Goal: Task Accomplishment & Management: Complete application form

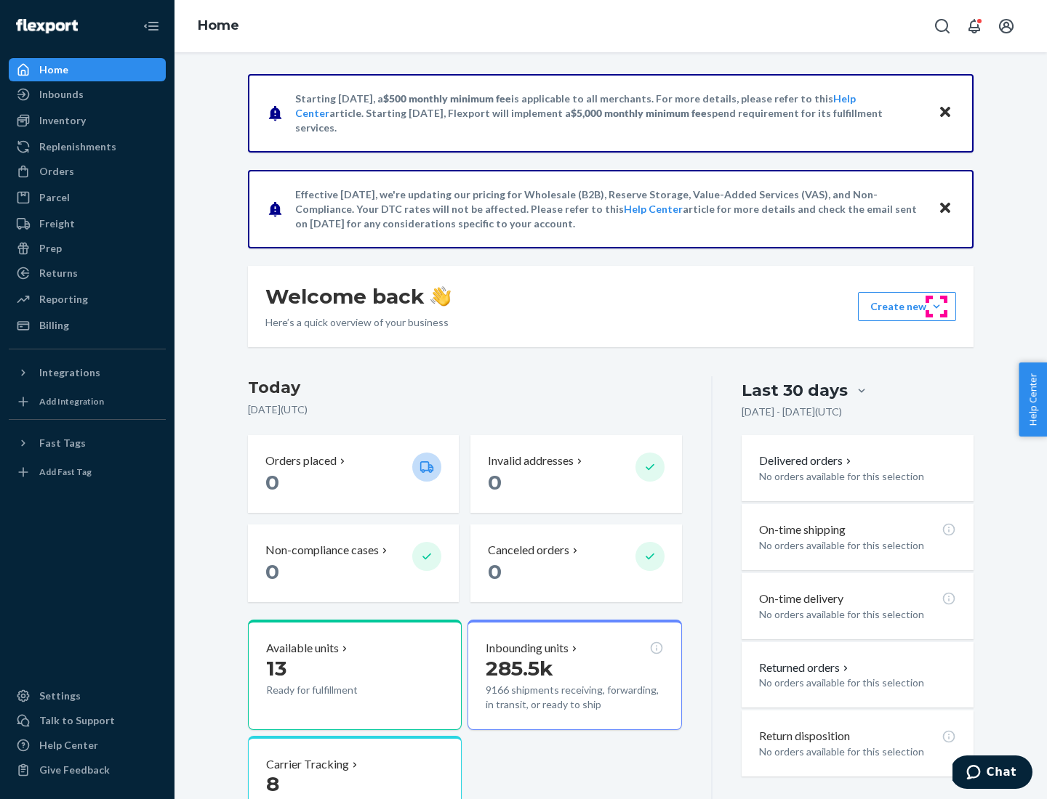
click at [936, 307] on button "Create new Create new inbound Create new order Create new product" at bounding box center [907, 306] width 98 height 29
click at [87, 94] on div "Inbounds" at bounding box center [87, 94] width 154 height 20
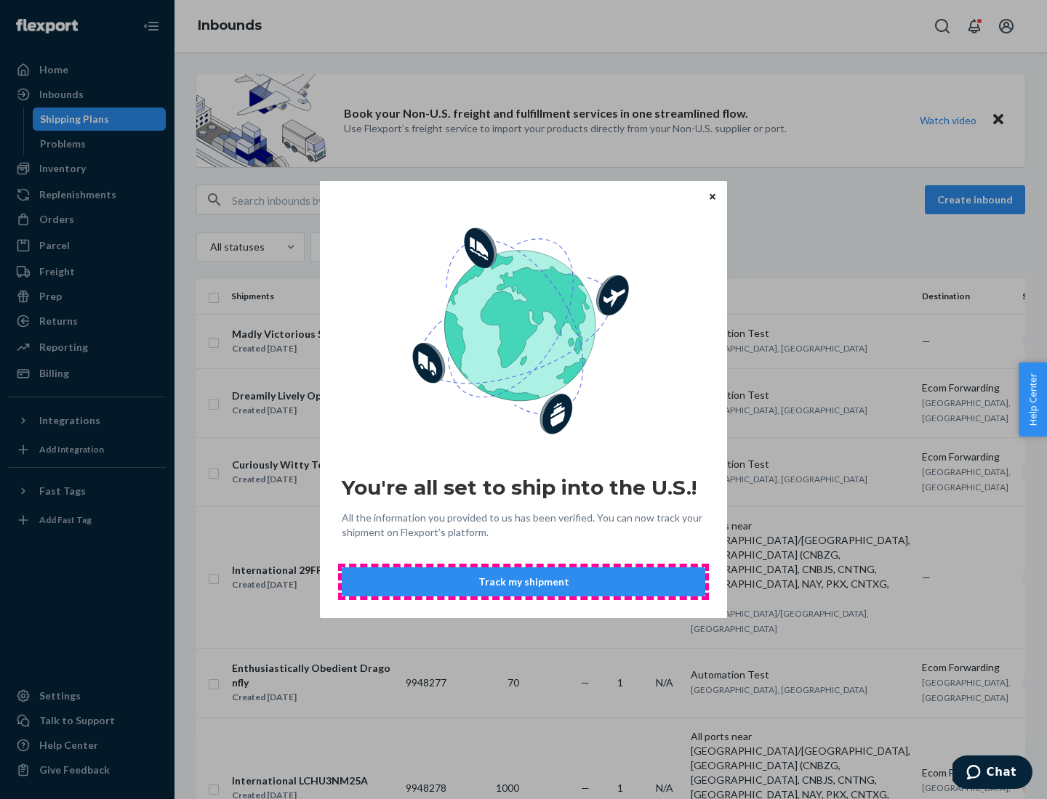
click at [523, 582] on button "Track my shipment" at bounding box center [523, 582] width 363 height 29
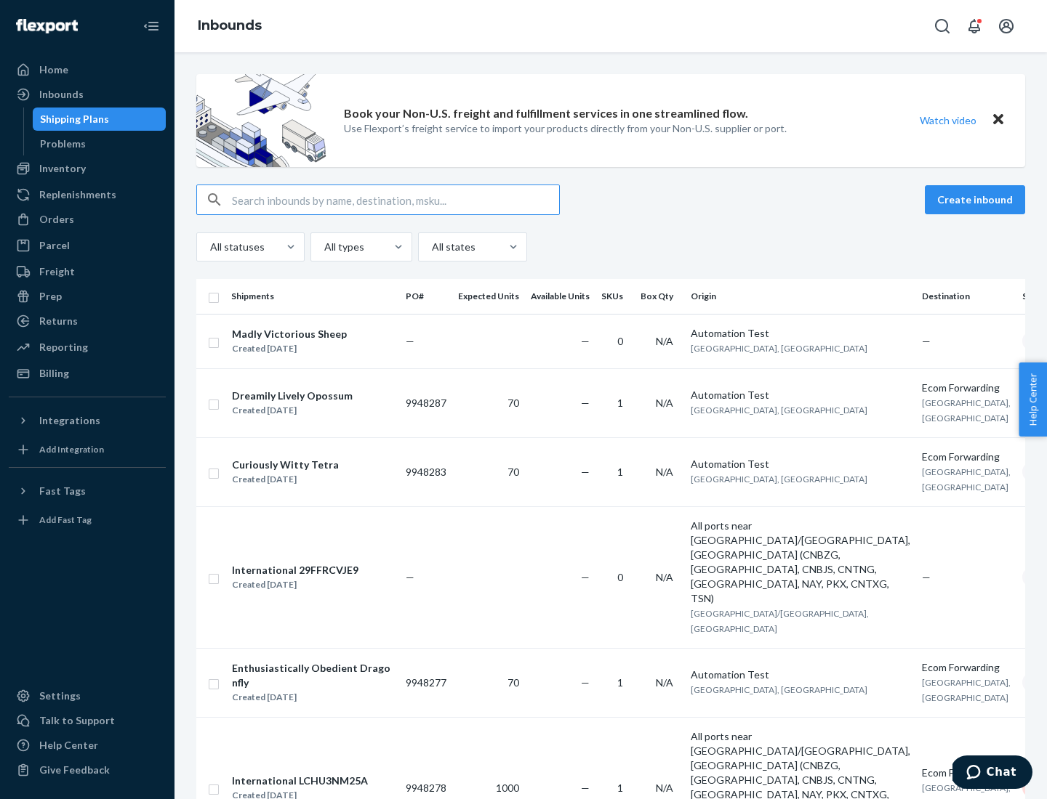
click at [977, 200] on button "Create inbound" at bounding box center [974, 199] width 100 height 29
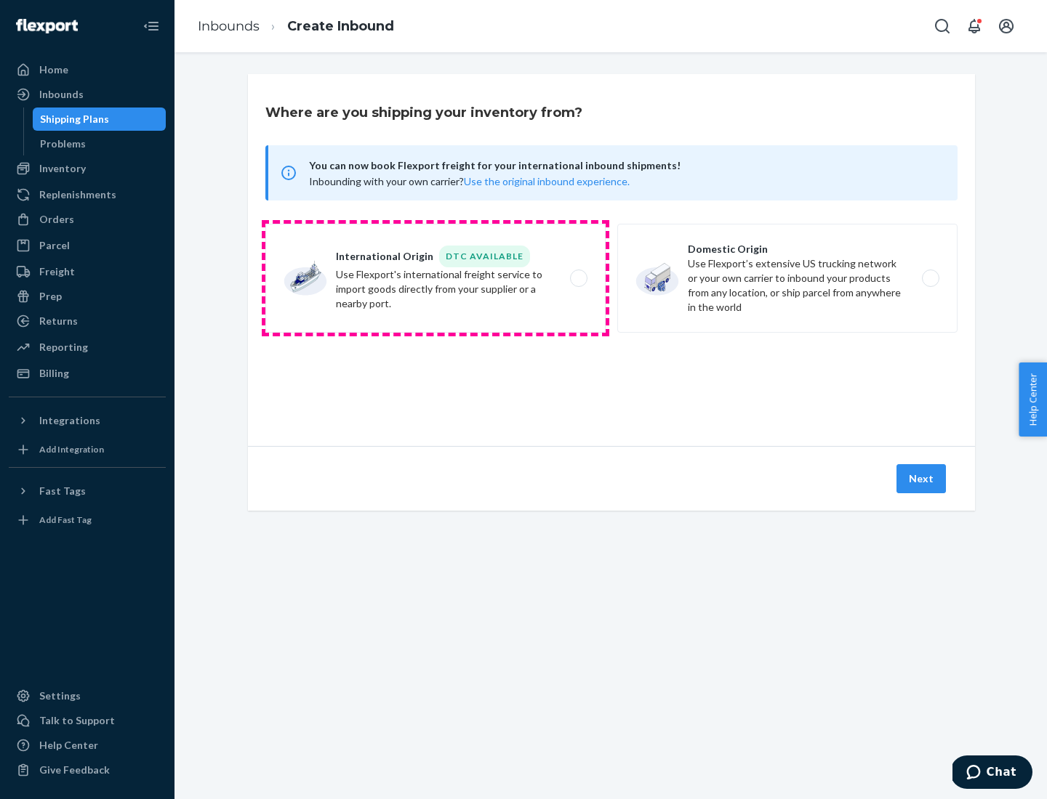
click at [435, 278] on label "International Origin DTC Available Use Flexport's international freight service…" at bounding box center [435, 278] width 340 height 109
click at [578, 278] on input "International Origin DTC Available Use Flexport's international freight service…" at bounding box center [582, 278] width 9 height 9
radio input "true"
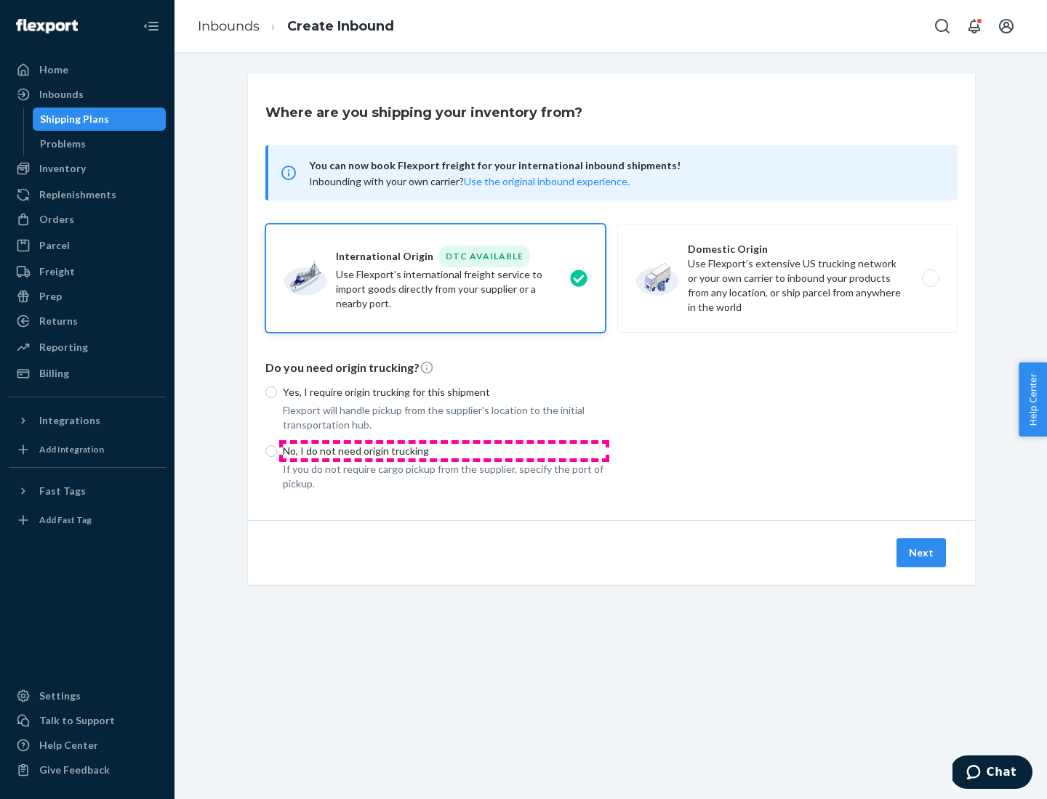
click at [444, 451] on p "No, I do not need origin trucking" at bounding box center [444, 451] width 323 height 15
click at [277, 451] on input "No, I do not need origin trucking" at bounding box center [271, 452] width 12 height 12
radio input "true"
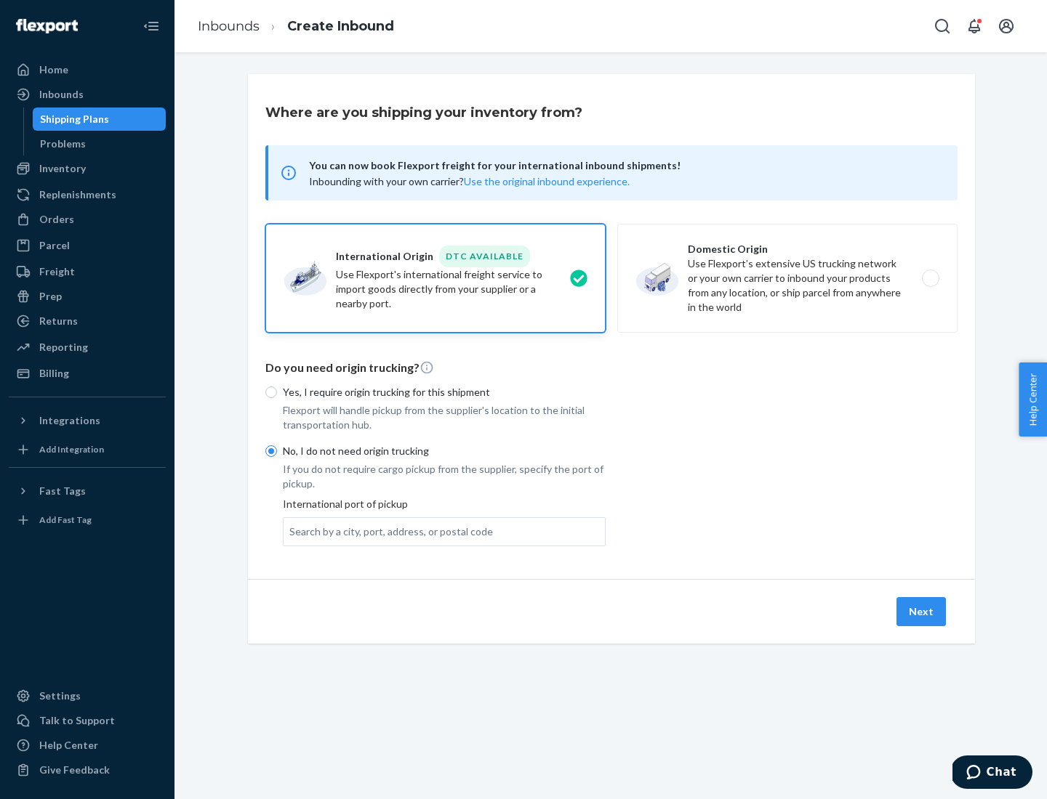
click at [387, 531] on div "Search by a city, port, address, or postal code" at bounding box center [391, 532] width 204 height 15
click at [291, 531] on input "Search by a city, port, address, or postal code" at bounding box center [289, 532] width 1 height 15
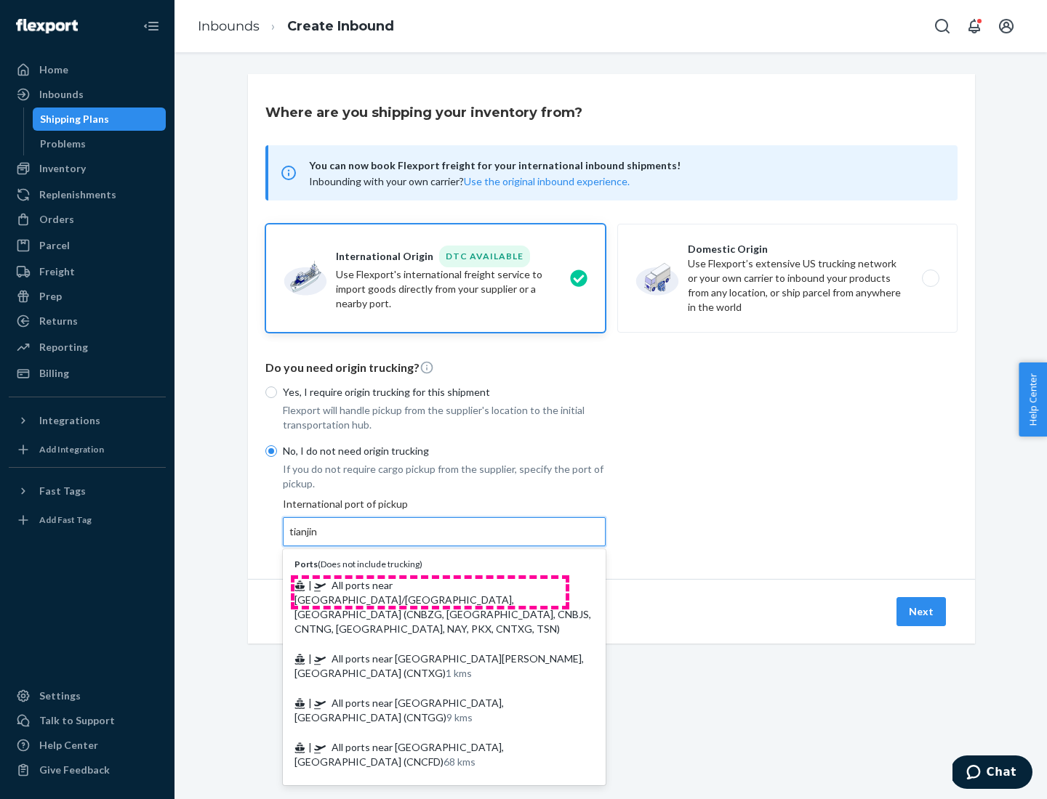
click at [430, 585] on span "| All ports near [GEOGRAPHIC_DATA]/[GEOGRAPHIC_DATA], [GEOGRAPHIC_DATA] (CNBZG,…" at bounding box center [442, 607] width 297 height 56
click at [319, 539] on input "tianjin" at bounding box center [304, 532] width 30 height 15
type input "All ports near [GEOGRAPHIC_DATA]/[GEOGRAPHIC_DATA], [GEOGRAPHIC_DATA] (CNBZG, […"
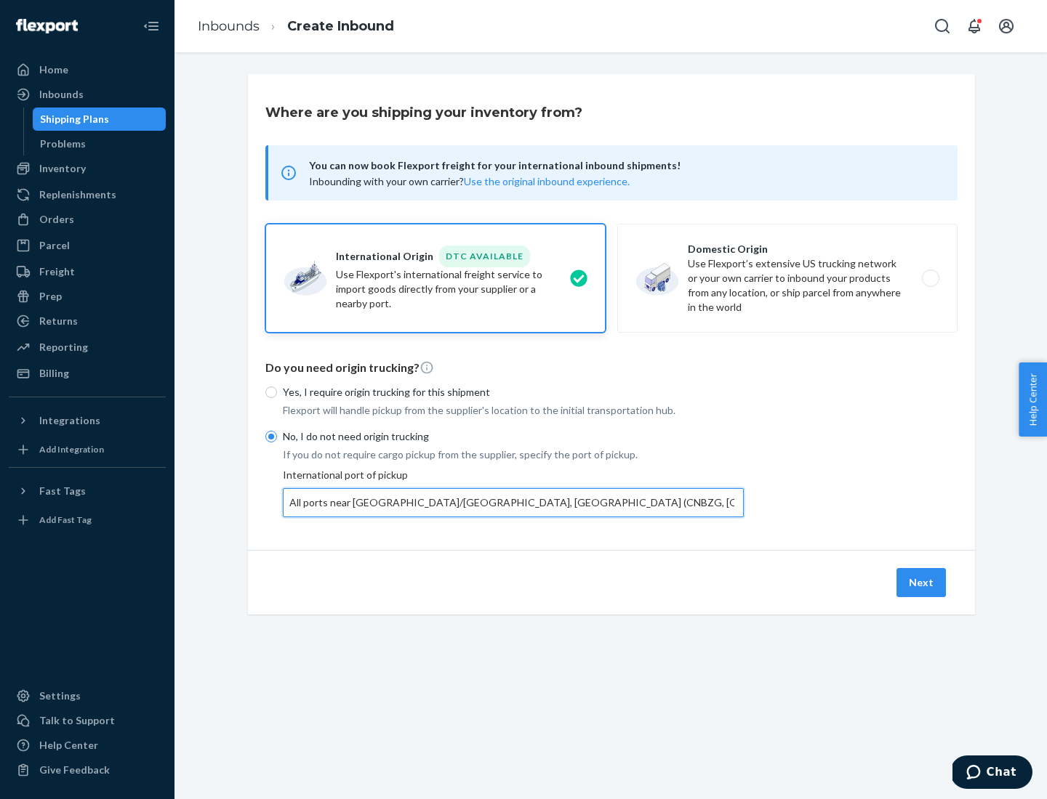
click at [922, 582] on button "Next" at bounding box center [920, 582] width 49 height 29
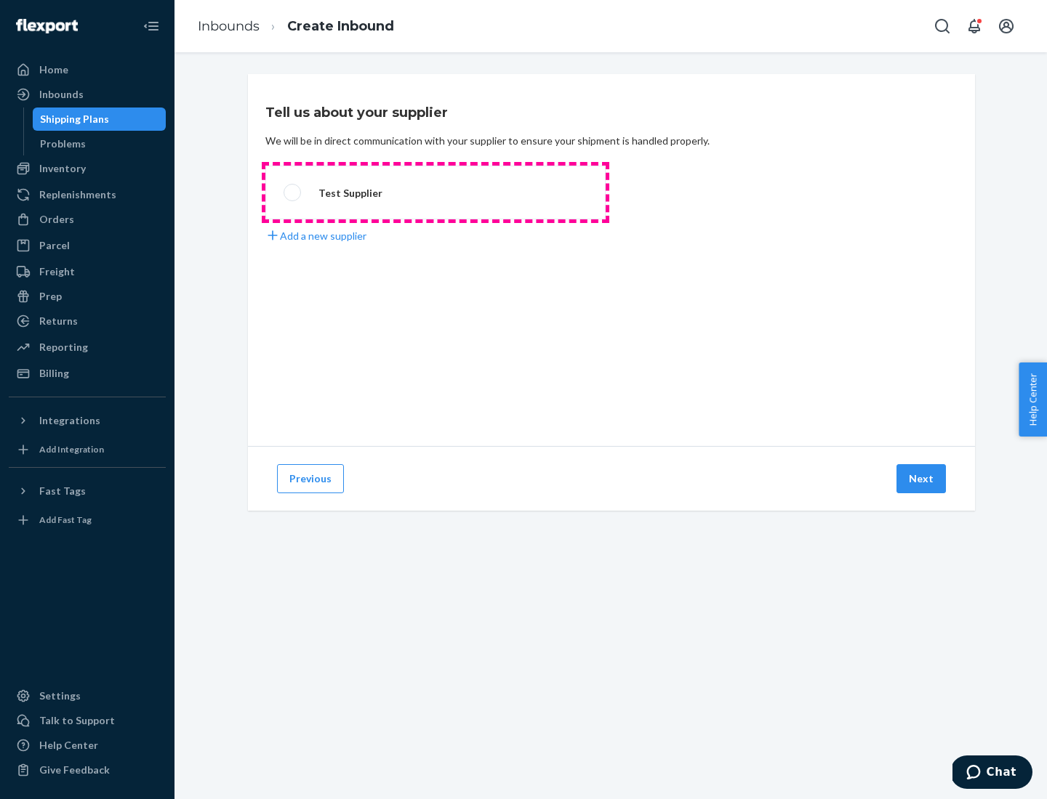
click at [435, 193] on label "Test Supplier" at bounding box center [435, 193] width 340 height 54
click at [293, 193] on input "Test Supplier" at bounding box center [287, 192] width 9 height 9
radio input "true"
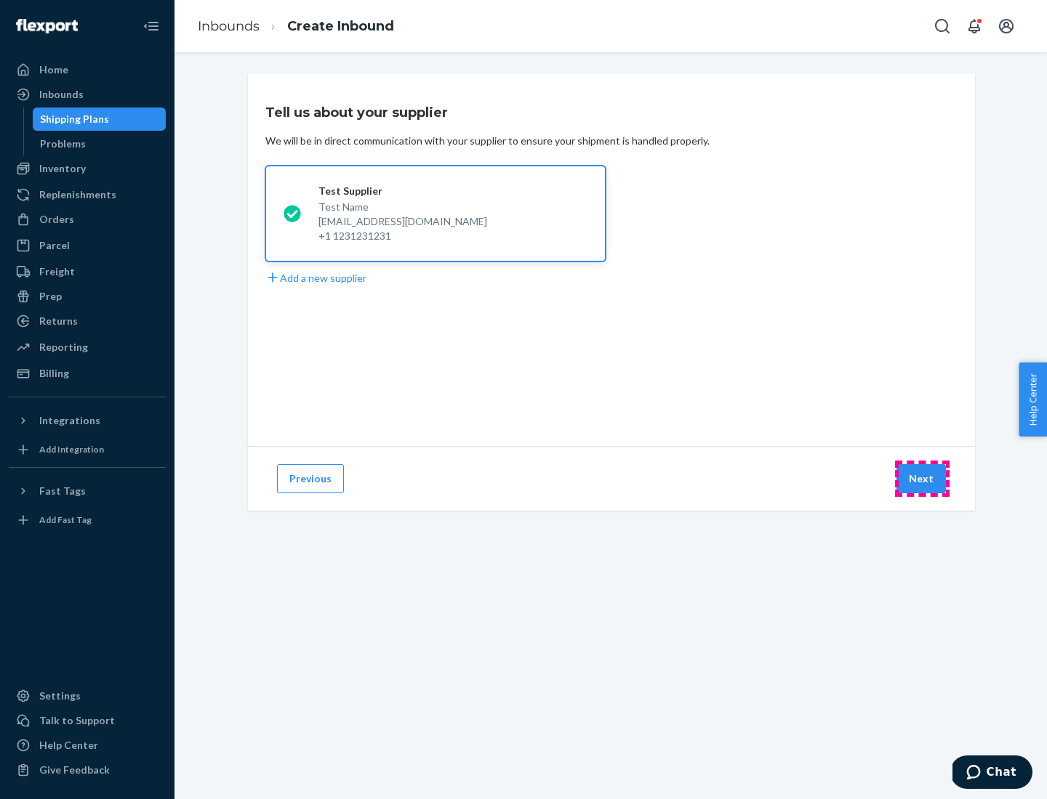
click at [922, 479] on button "Next" at bounding box center [920, 478] width 49 height 29
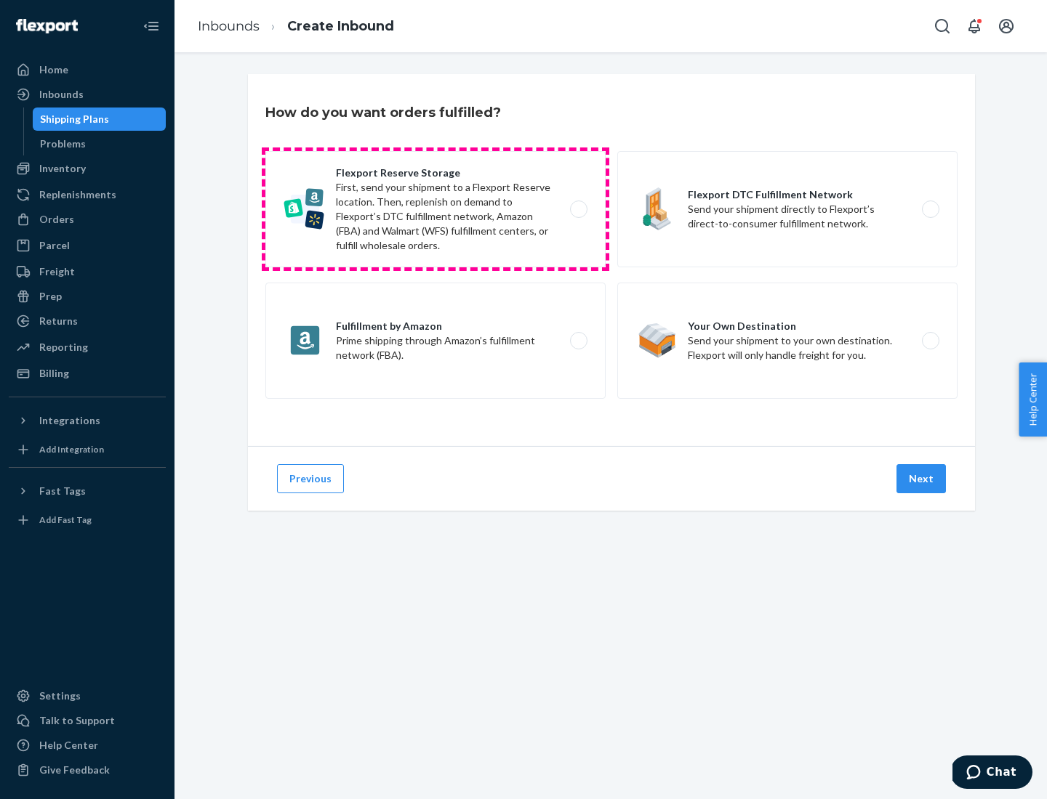
click at [435, 209] on label "Flexport Reserve Storage First, send your shipment to a Flexport Reserve locati…" at bounding box center [435, 209] width 340 height 116
click at [578, 209] on input "Flexport Reserve Storage First, send your shipment to a Flexport Reserve locati…" at bounding box center [582, 209] width 9 height 9
radio input "true"
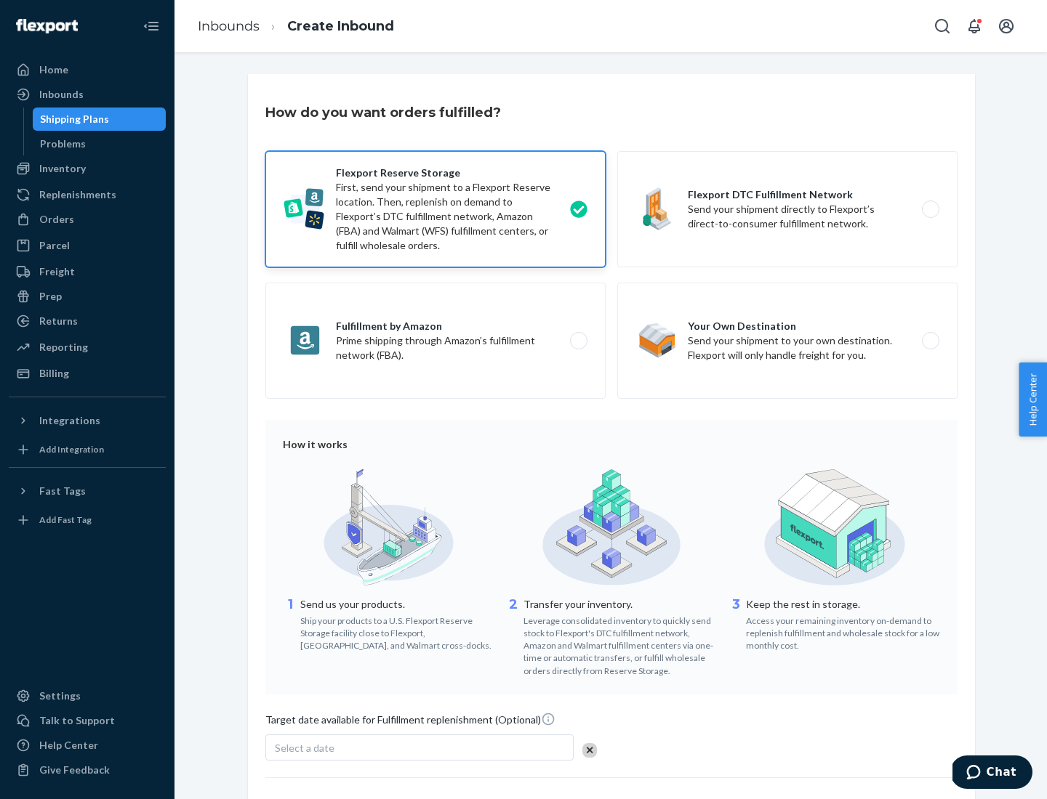
scroll to position [119, 0]
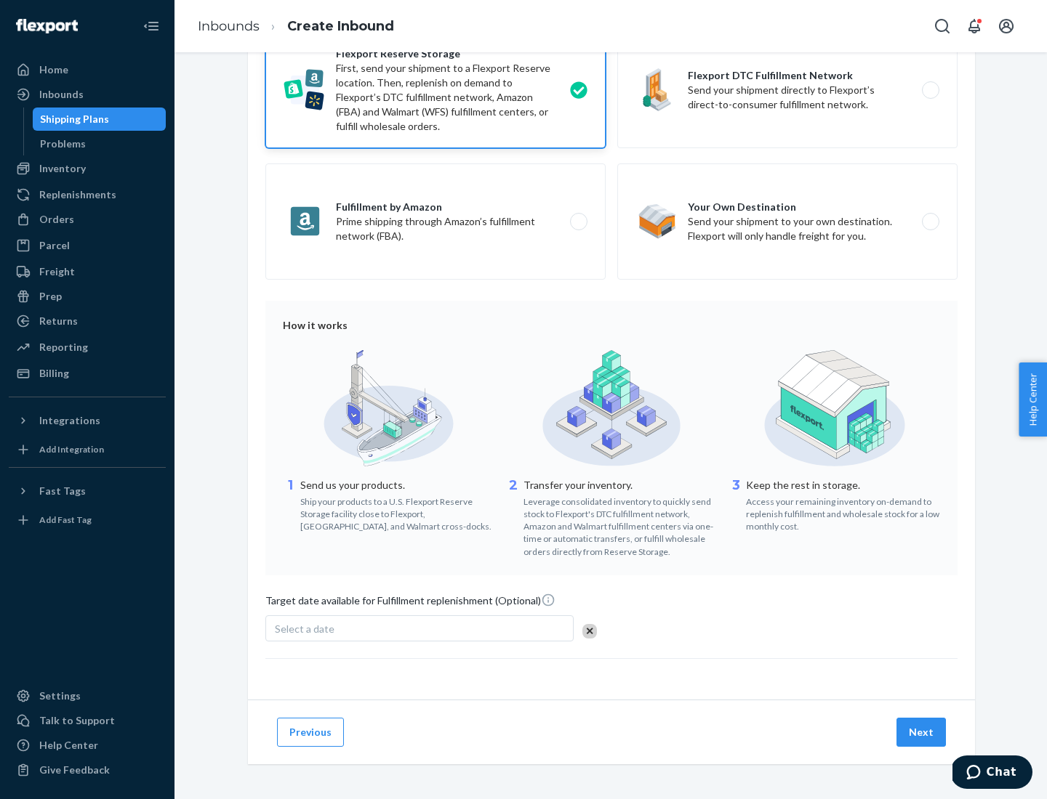
click at [922, 732] on button "Next" at bounding box center [920, 732] width 49 height 29
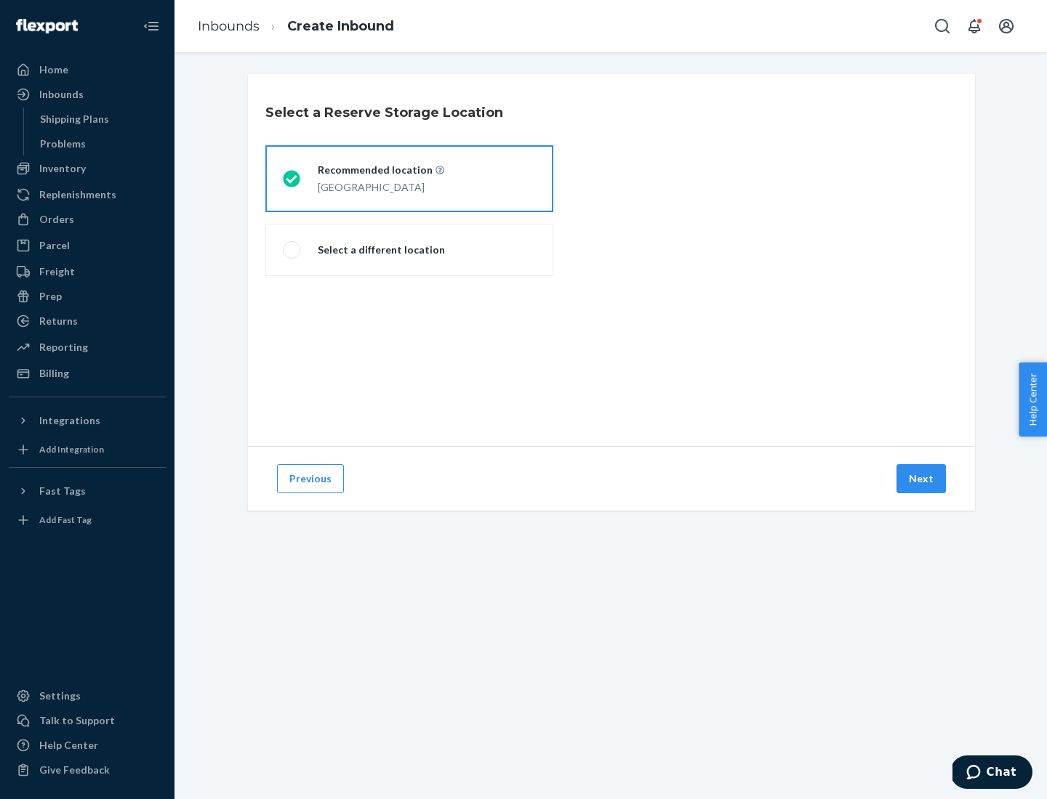
click at [409, 179] on div "[GEOGRAPHIC_DATA]" at bounding box center [381, 185] width 126 height 17
click at [292, 179] on input "Recommended location [GEOGRAPHIC_DATA]" at bounding box center [287, 178] width 9 height 9
click at [922, 479] on button "Next" at bounding box center [920, 478] width 49 height 29
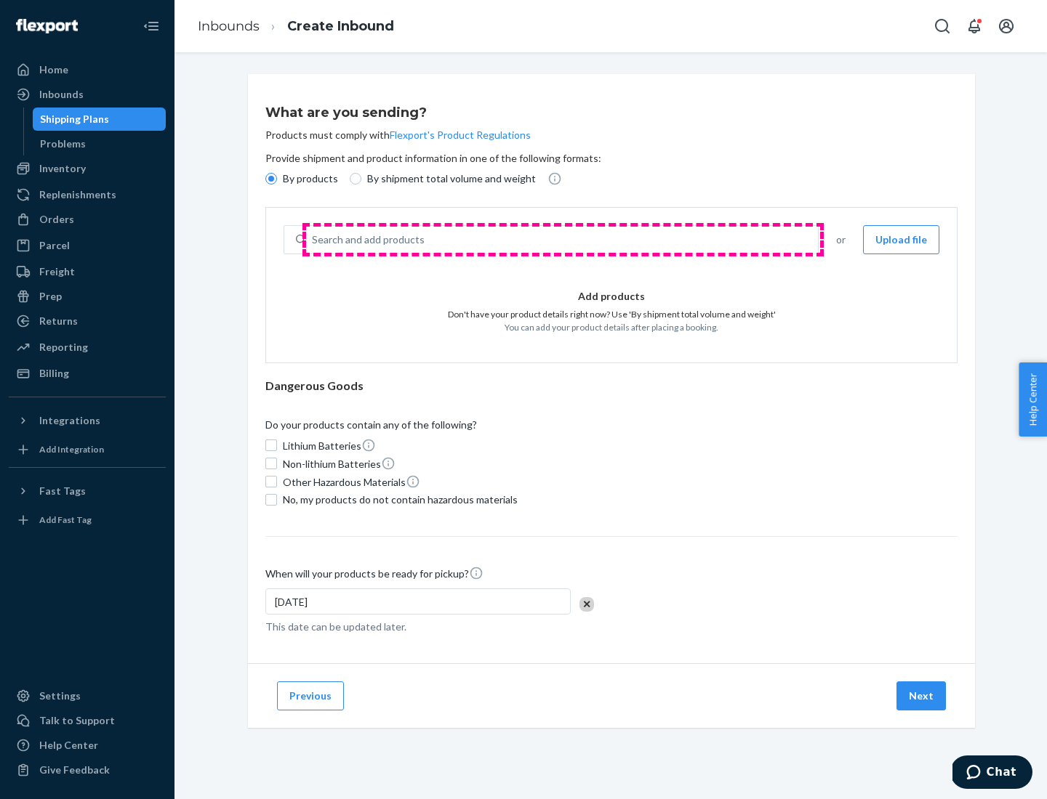
click at [563, 240] on div "Search and add products" at bounding box center [562, 240] width 512 height 26
click at [313, 240] on input "Search and add products" at bounding box center [312, 240] width 1 height 15
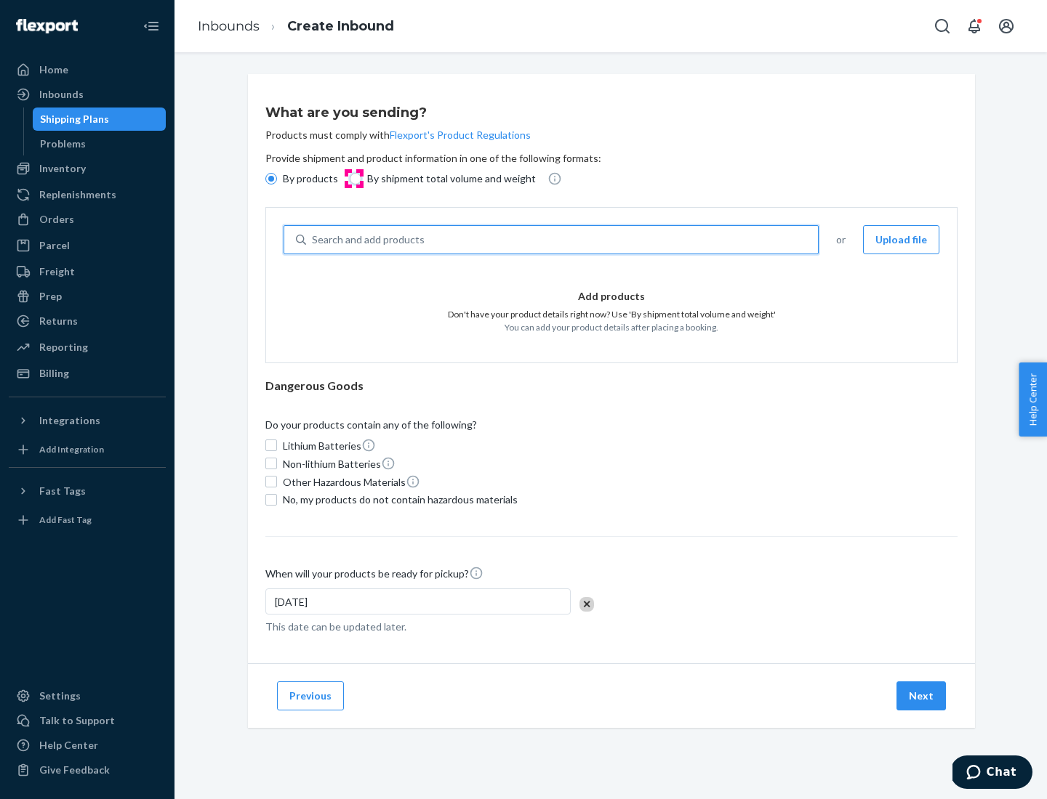
click at [353, 179] on input "By shipment total volume and weight" at bounding box center [356, 179] width 12 height 12
radio input "true"
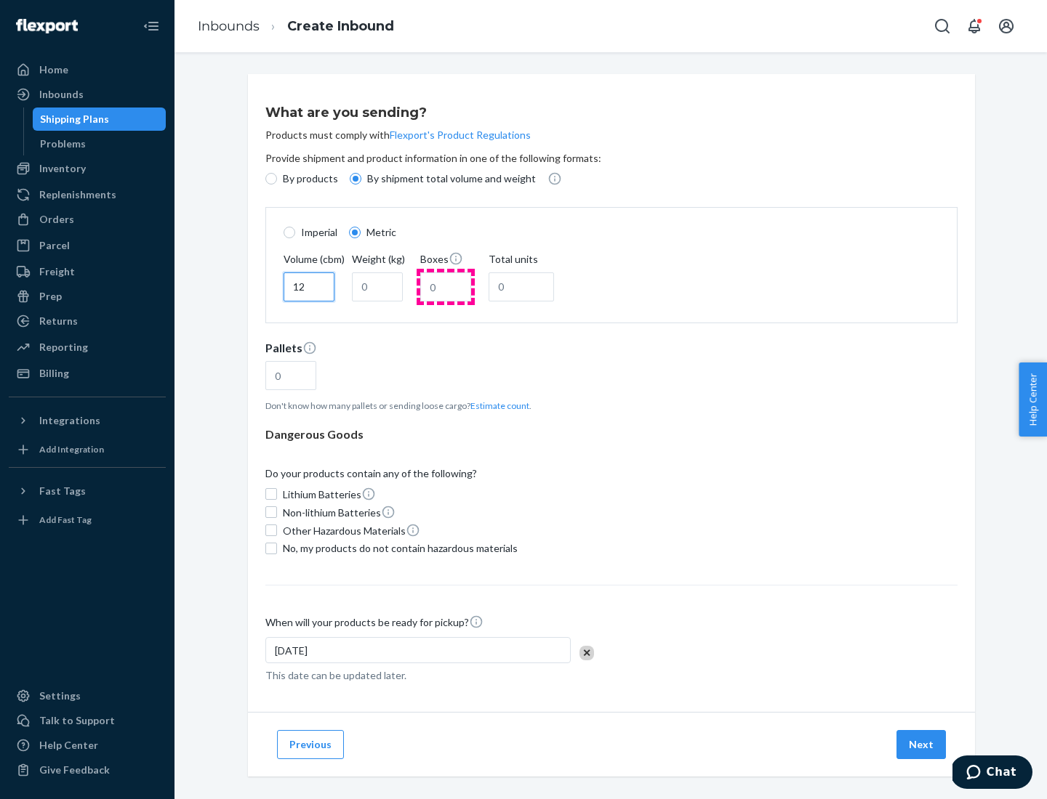
type input "12"
type input "22"
type input "222"
type input "121"
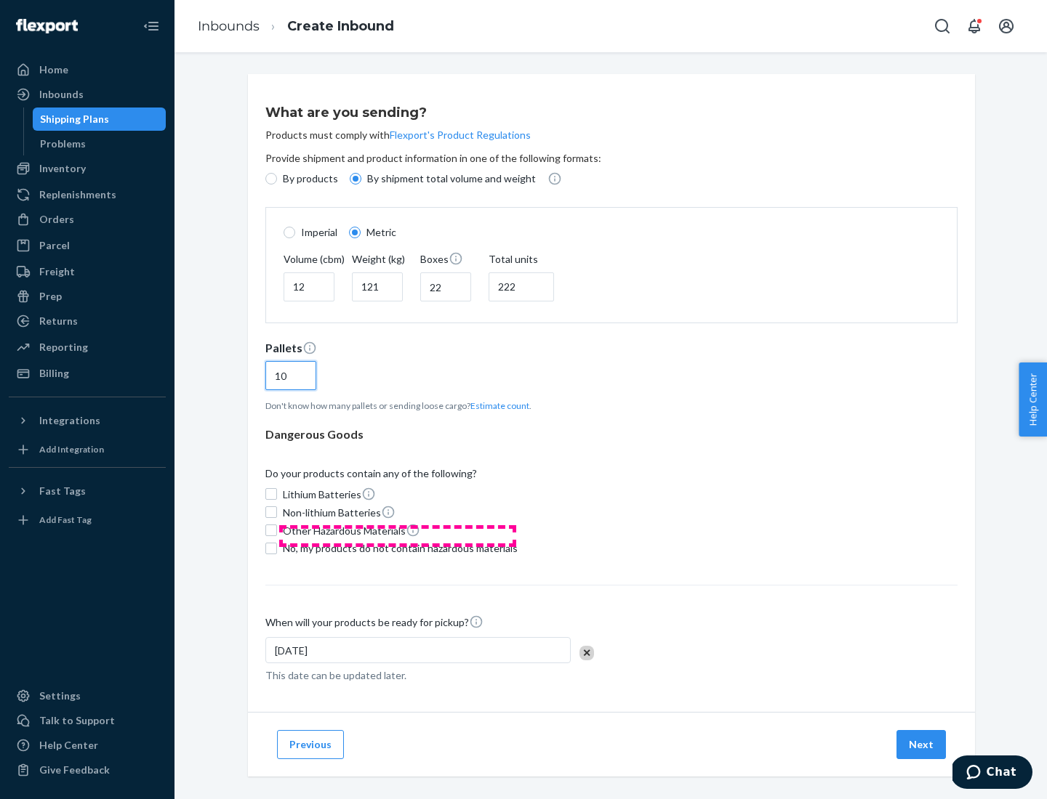
scroll to position [12, 0]
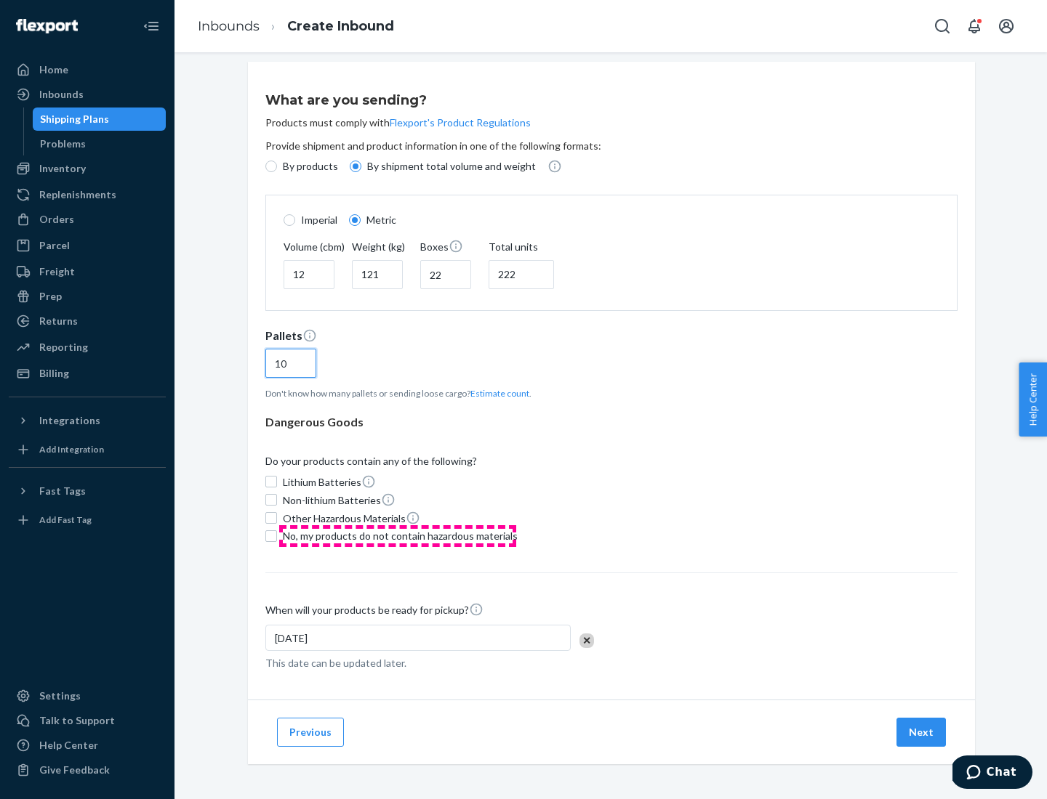
type input "10"
click at [398, 536] on span "No, my products do not contain hazardous materials" at bounding box center [400, 536] width 235 height 15
click at [277, 536] on input "No, my products do not contain hazardous materials" at bounding box center [271, 537] width 12 height 12
checkbox input "true"
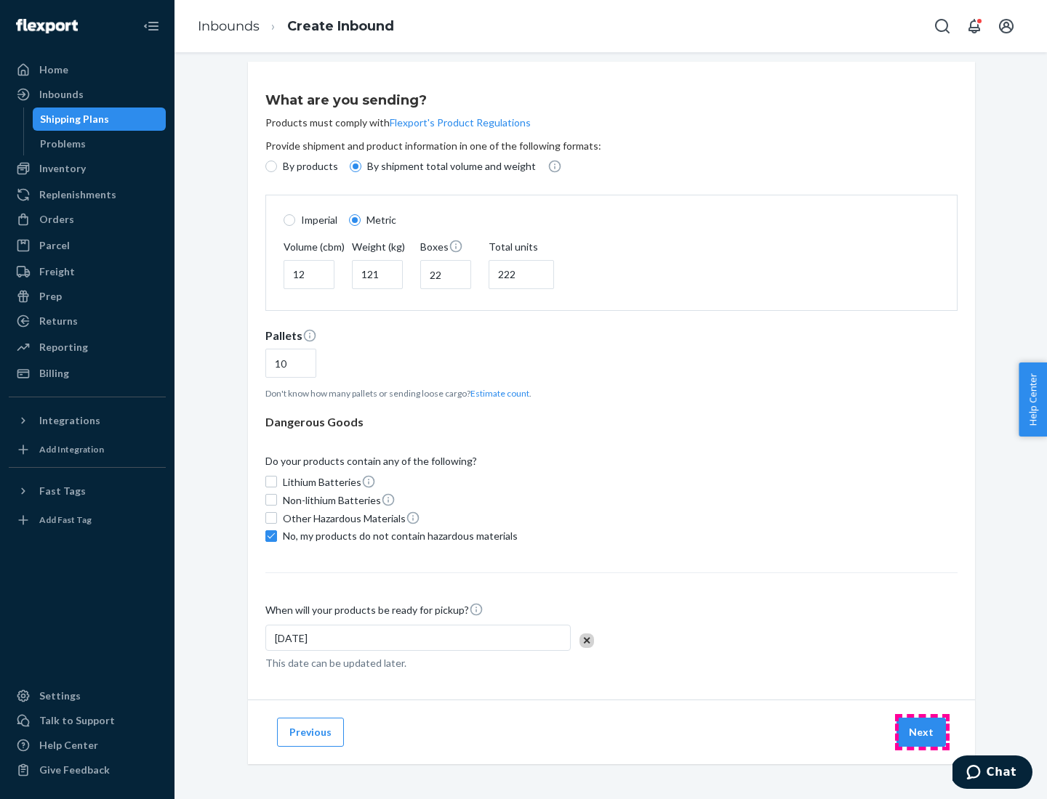
click at [922, 732] on button "Next" at bounding box center [920, 732] width 49 height 29
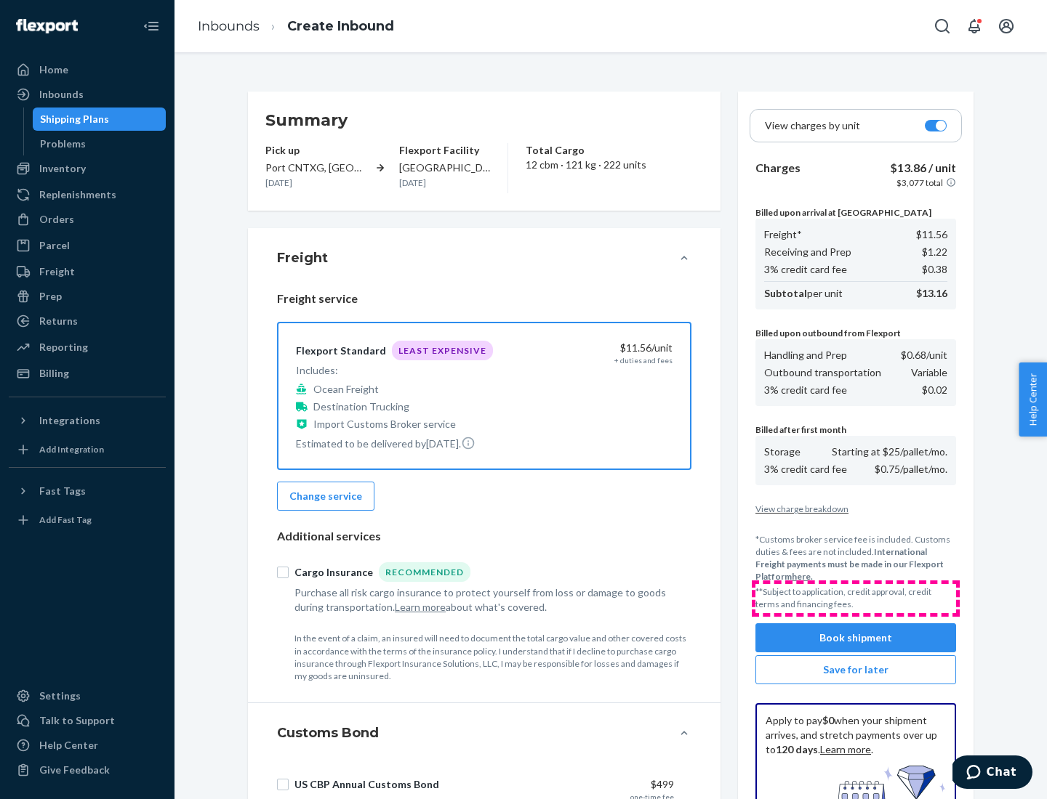
scroll to position [212, 0]
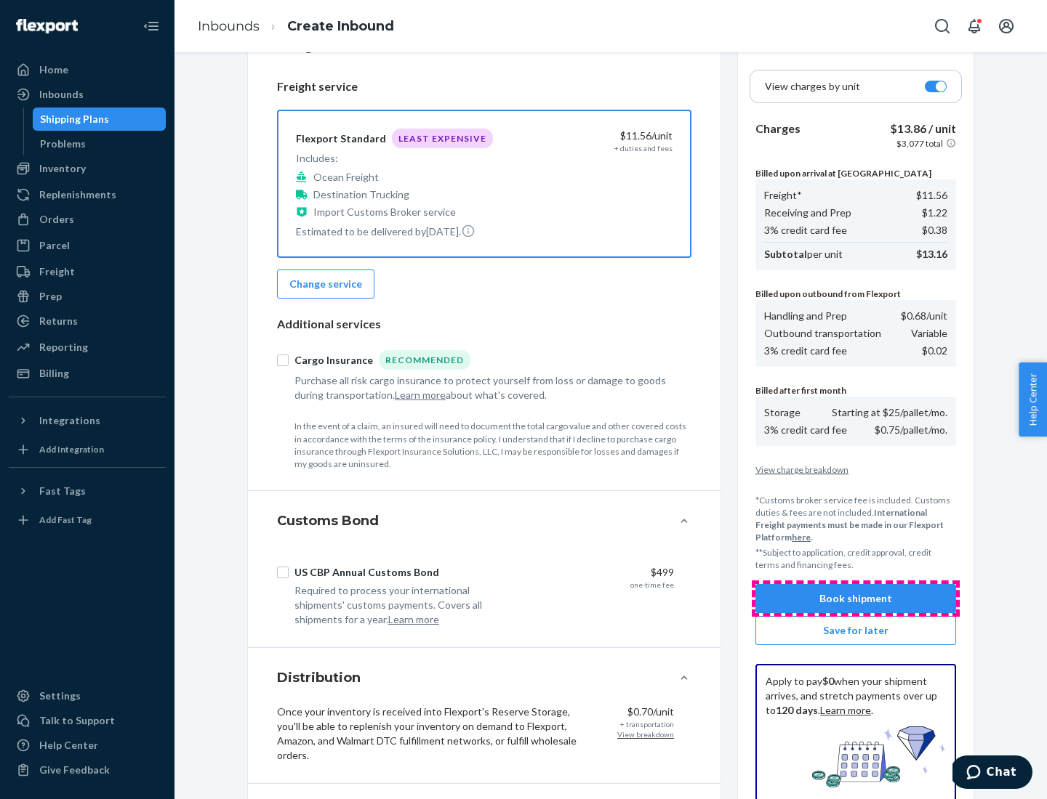
click at [855, 599] on button "Book shipment" at bounding box center [855, 598] width 201 height 29
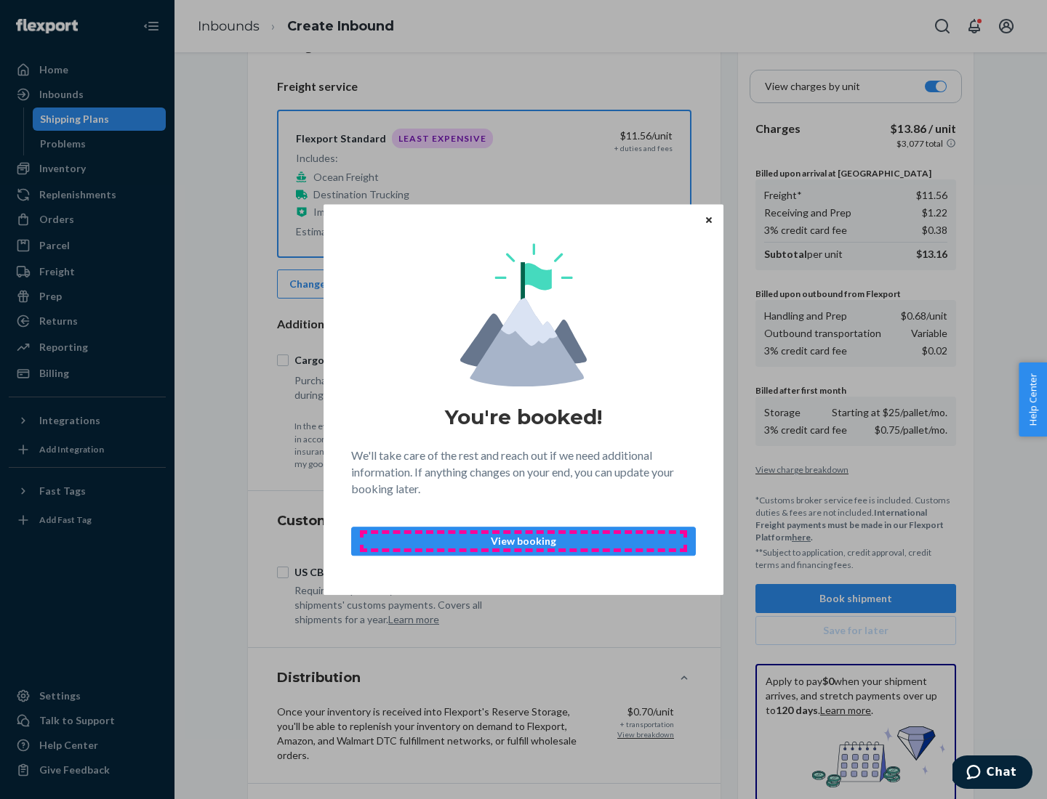
click at [523, 541] on p "View booking" at bounding box center [523, 541] width 320 height 15
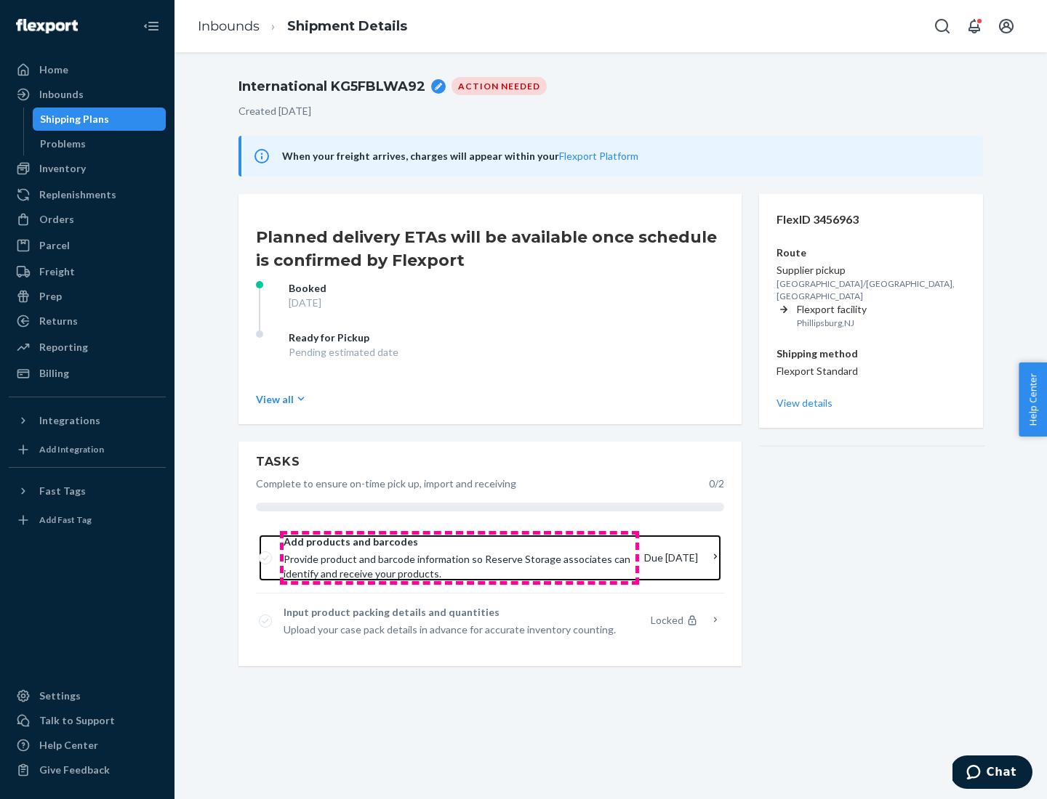
click at [459, 558] on span "Provide product and barcode information so Reserve Storage associates can ident…" at bounding box center [457, 566] width 349 height 29
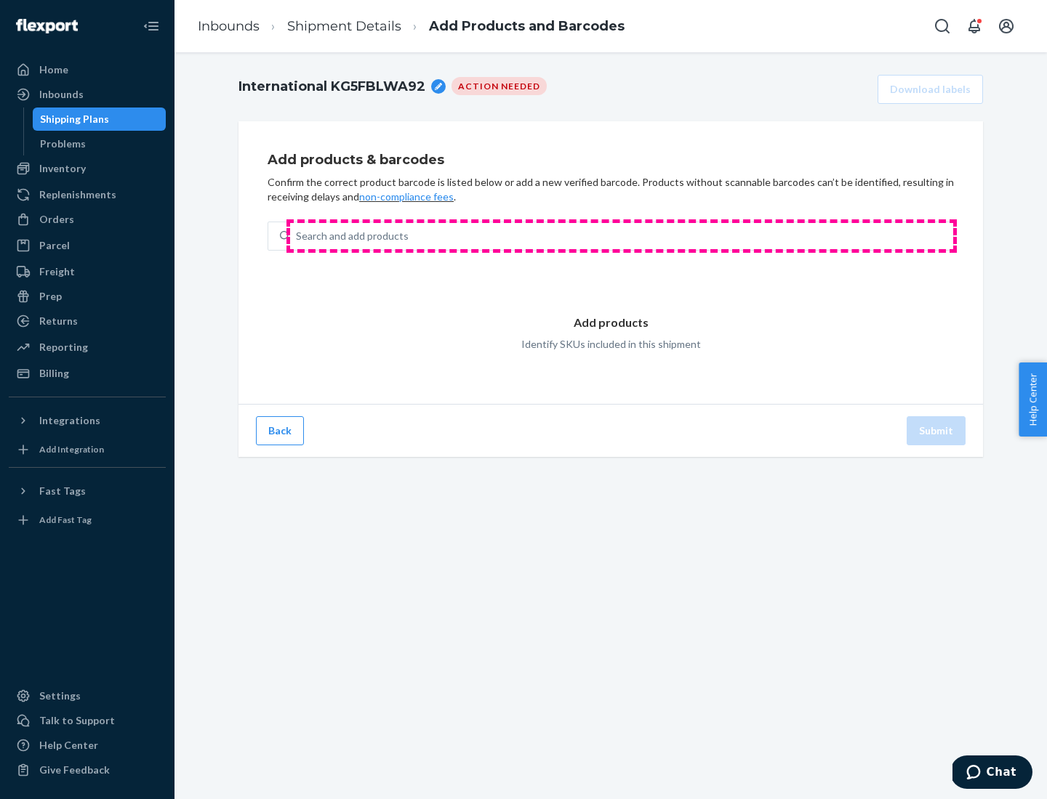
click at [621, 236] on div "Search and add products" at bounding box center [621, 236] width 663 height 26
click at [297, 236] on input "Search and add products" at bounding box center [296, 236] width 1 height 15
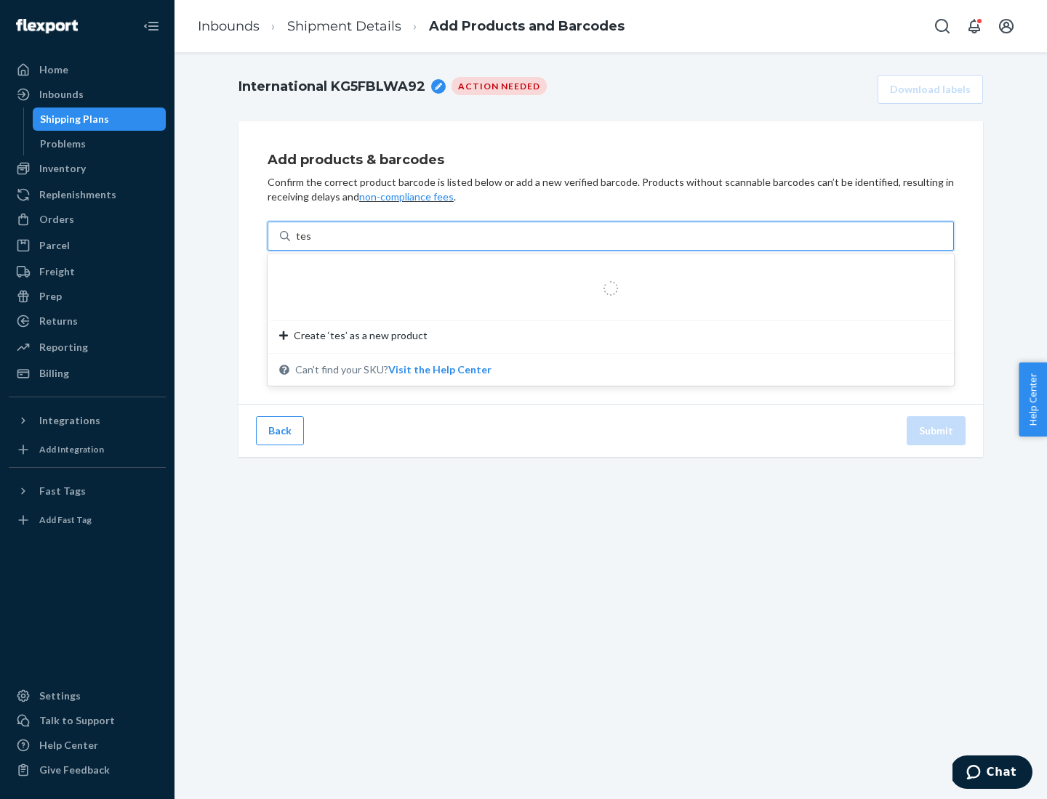
type input "test"
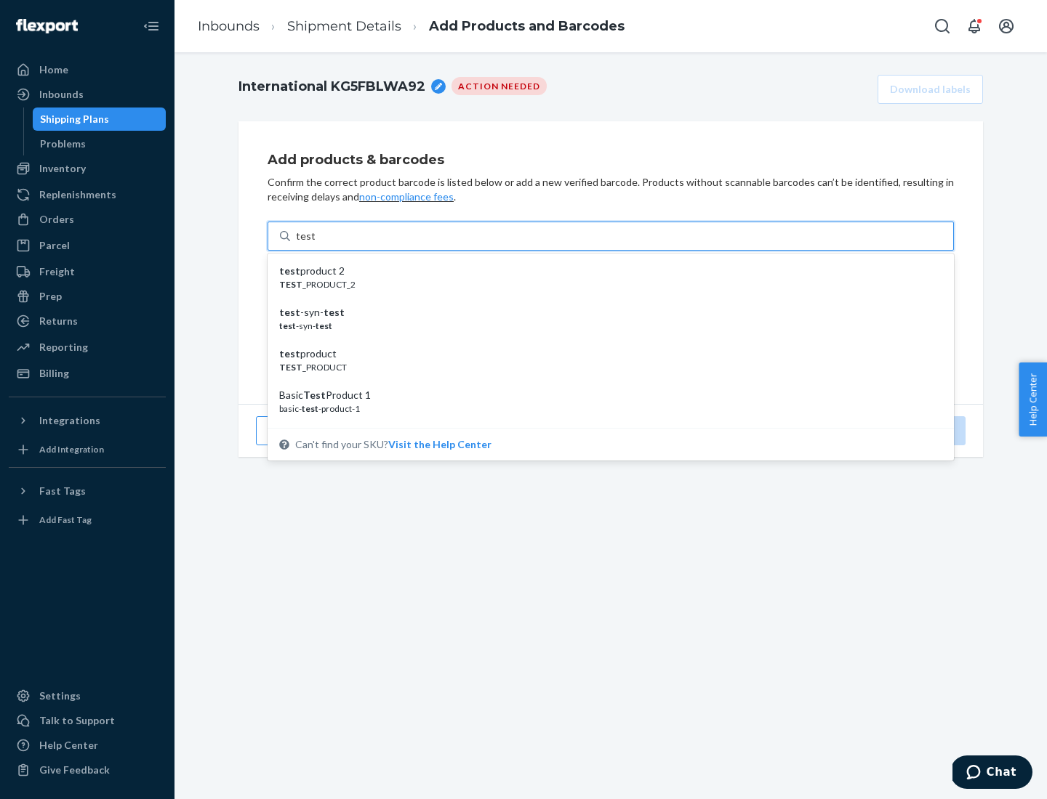
scroll to position [55, 0]
click at [605, 341] on div "Basic Test Product 1" at bounding box center [604, 341] width 651 height 15
click at [315, 243] on input "test" at bounding box center [305, 236] width 19 height 15
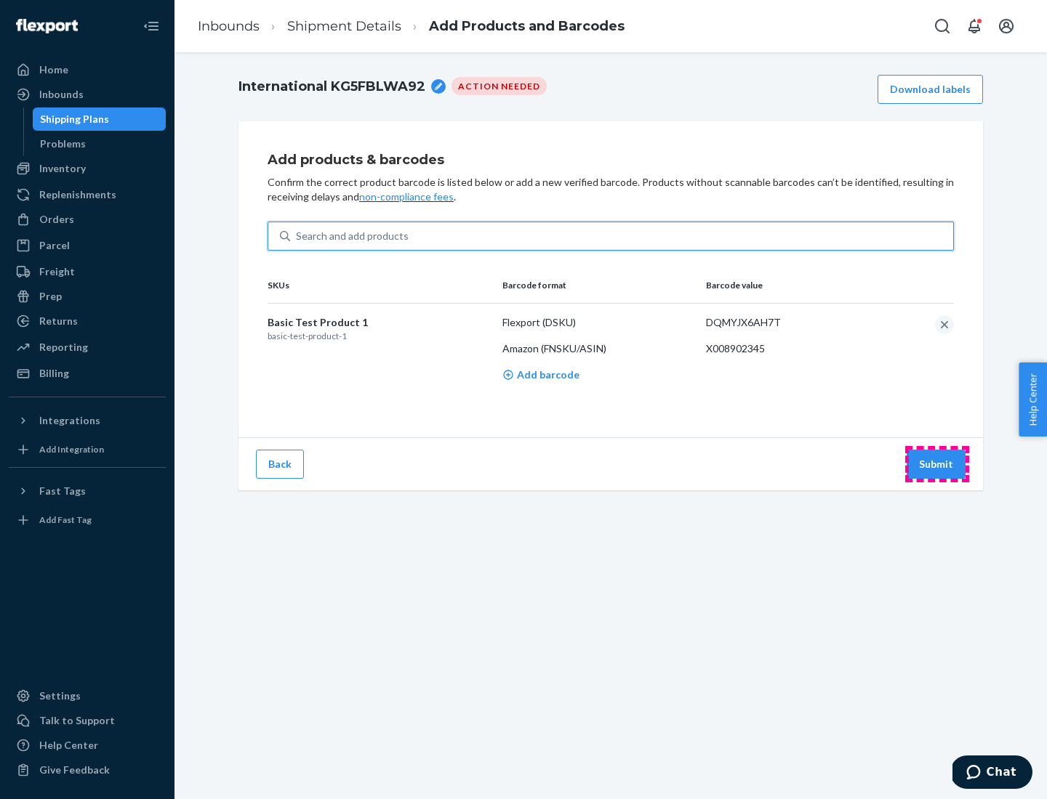
click at [936, 464] on button "Submit" at bounding box center [935, 464] width 59 height 29
